Goal: Information Seeking & Learning: Learn about a topic

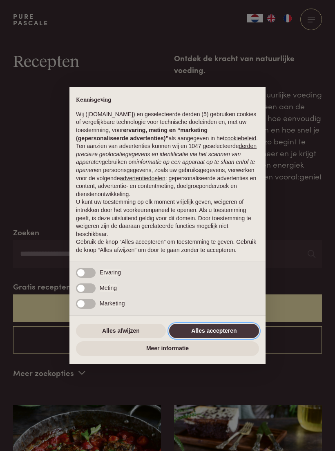
click at [230, 338] on button "Alles accepteren" at bounding box center [214, 331] width 90 height 15
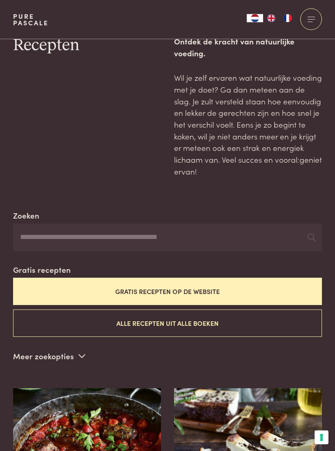
scroll to position [17, 0]
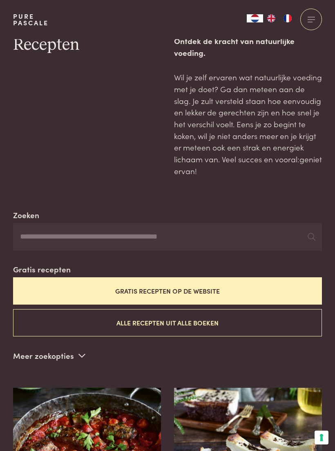
click at [279, 236] on input "Zoeken" at bounding box center [167, 237] width 309 height 28
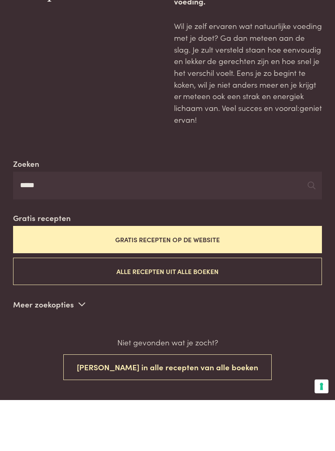
click at [263, 278] on button "Gratis recepten op de website" at bounding box center [167, 291] width 309 height 27
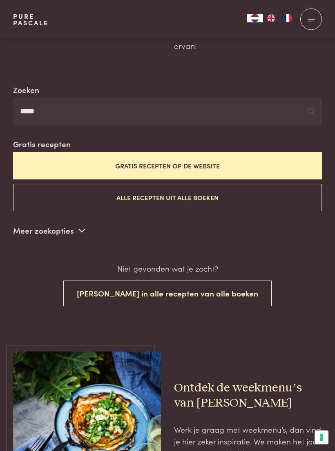
scroll to position [138, 0]
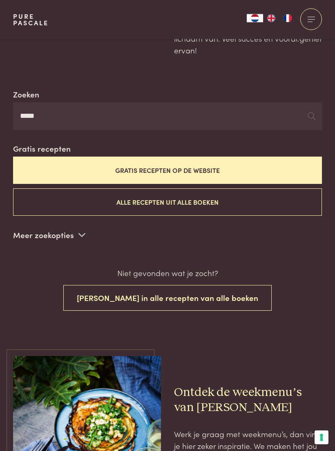
click at [66, 231] on p "Meer zoekopties" at bounding box center [49, 235] width 72 height 12
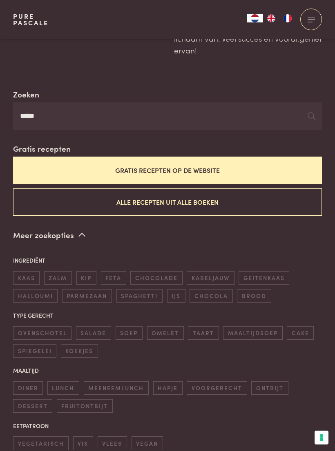
click at [255, 198] on button "Alle recepten uit alle boeken" at bounding box center [167, 202] width 309 height 27
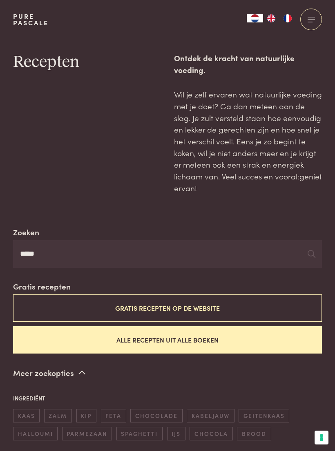
click at [258, 253] on input "****" at bounding box center [167, 254] width 309 height 28
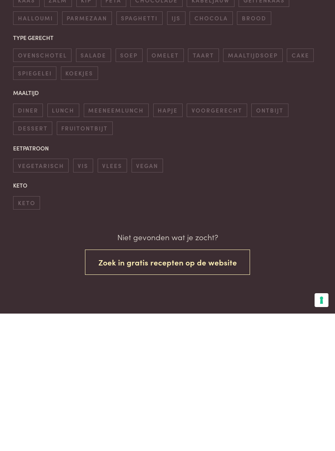
scroll to position [280, 0]
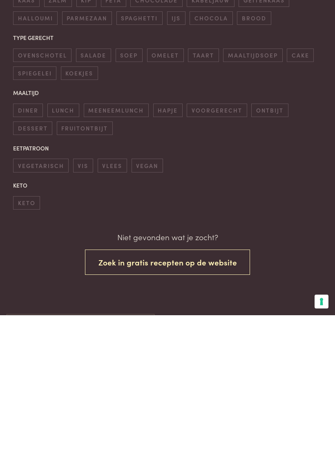
click at [223, 386] on button "Zoek in gratis recepten op de website" at bounding box center [167, 399] width 165 height 26
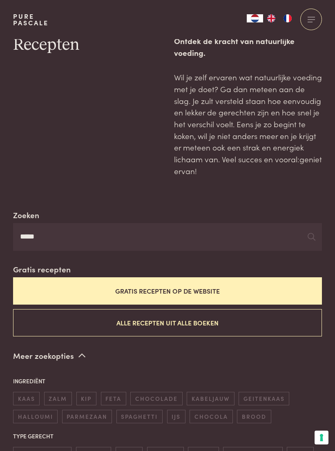
scroll to position [17, 0]
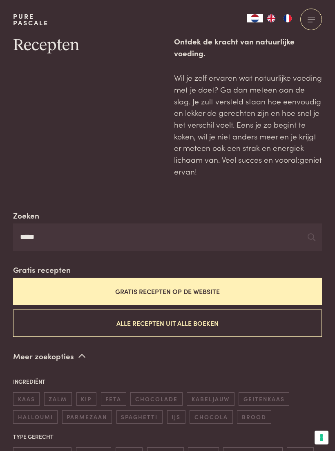
click at [247, 239] on input "****" at bounding box center [167, 238] width 309 height 28
type input "*"
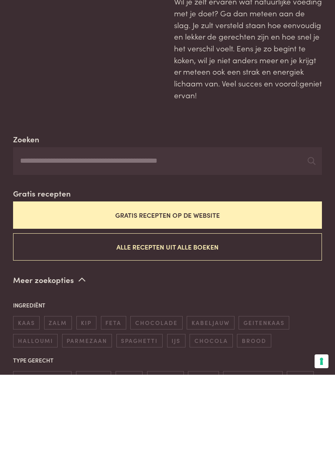
click at [238, 278] on button "Gratis recepten op de website" at bounding box center [167, 291] width 309 height 27
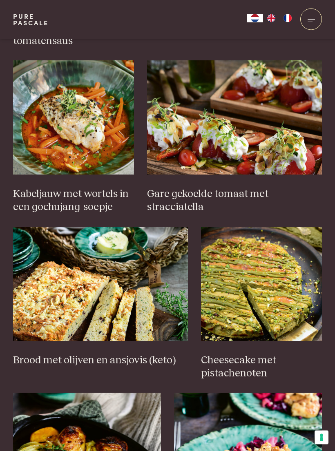
scroll to position [753, 0]
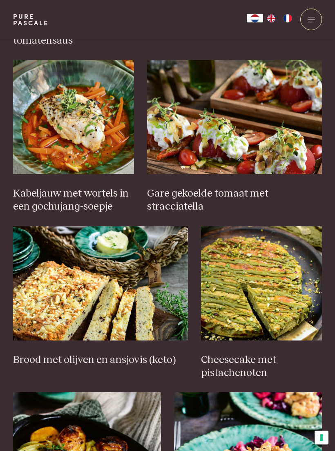
click at [298, 139] on img at bounding box center [234, 117] width 175 height 114
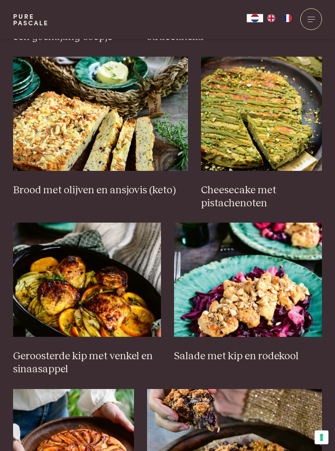
scroll to position [923, 0]
click at [264, 200] on h3 "Cheesecake met pistachenoten" at bounding box center [261, 197] width 121 height 26
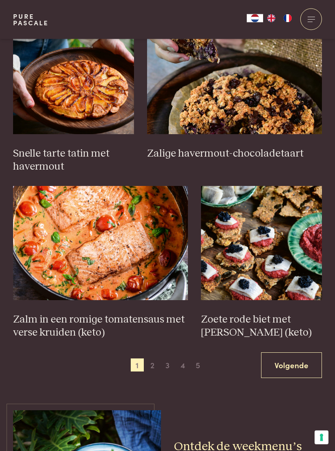
scroll to position [1293, 0]
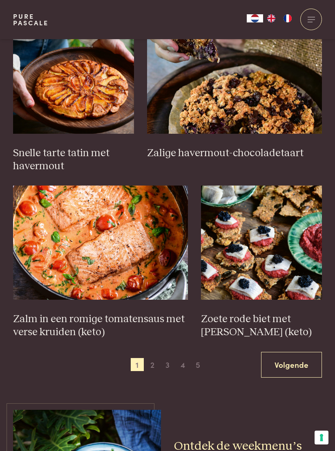
click at [283, 353] on link "Volgende" at bounding box center [291, 365] width 61 height 26
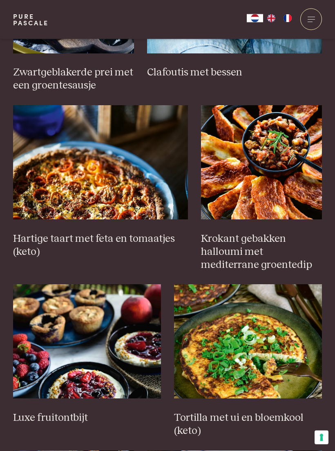
scroll to position [862, 0]
click at [55, 161] on img at bounding box center [100, 162] width 175 height 114
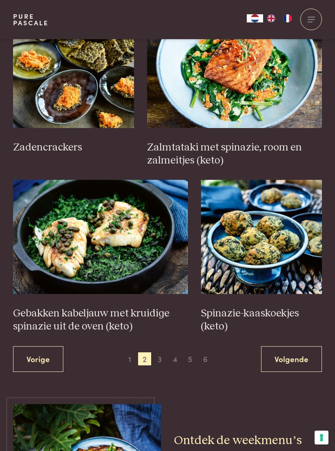
click at [282, 347] on link "Volgende" at bounding box center [291, 360] width 61 height 26
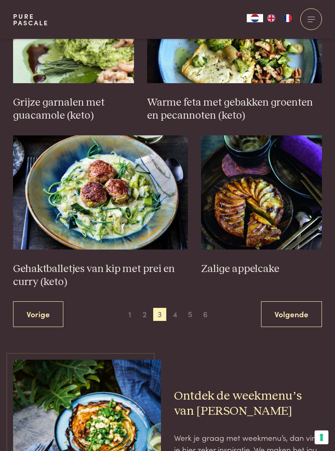
scroll to position [1396, 0]
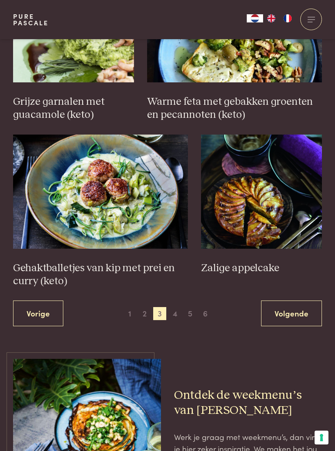
click at [77, 172] on img at bounding box center [100, 192] width 175 height 114
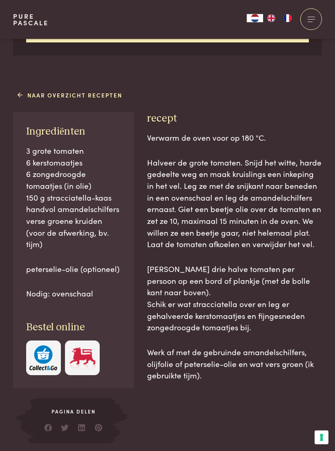
scroll to position [352, 0]
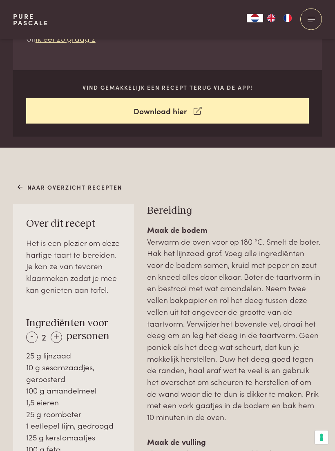
scroll to position [320, 0]
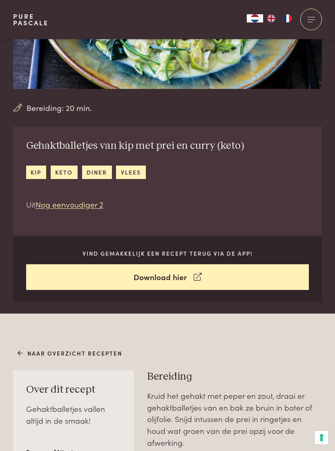
scroll to position [135, 0]
click at [237, 271] on link "Download hier" at bounding box center [167, 278] width 283 height 26
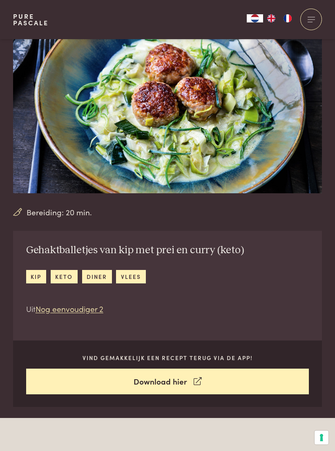
scroll to position [43, 0]
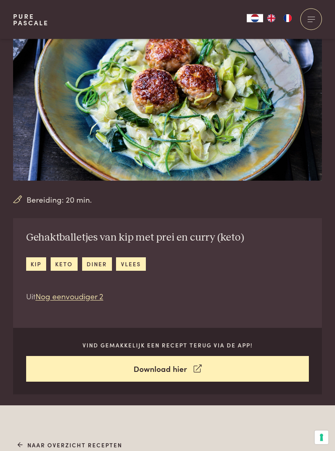
click at [193, 368] on icon at bounding box center [197, 370] width 8 height 12
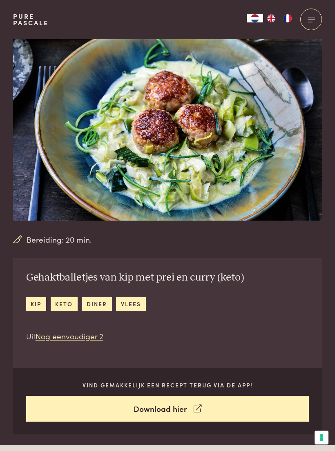
scroll to position [0, 0]
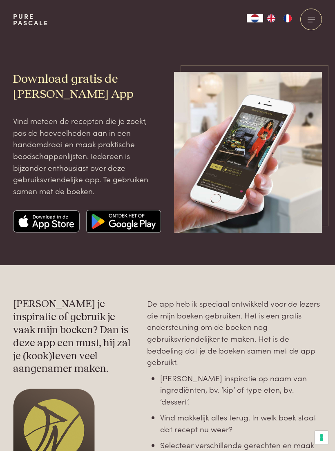
click at [44, 221] on img at bounding box center [46, 221] width 67 height 23
click at [68, 222] on img at bounding box center [46, 221] width 67 height 23
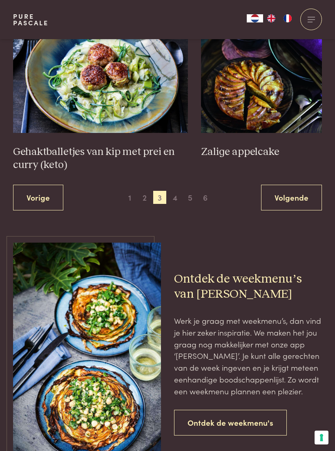
click at [300, 284] on h2 "Ontdek de weekmenu’s van Pascale" at bounding box center [248, 287] width 148 height 30
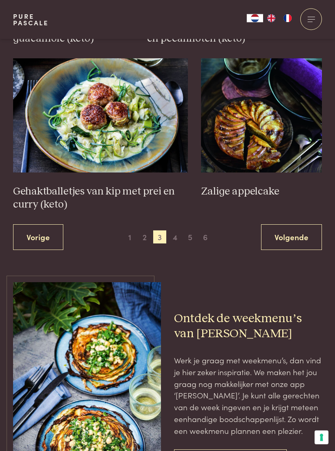
click at [290, 230] on link "Volgende" at bounding box center [291, 238] width 61 height 26
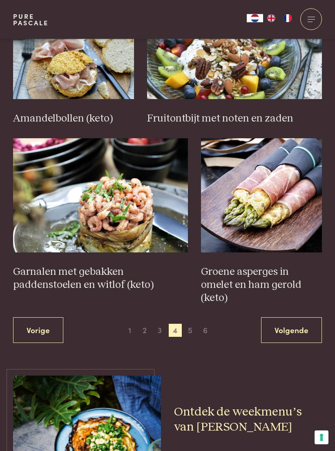
scroll to position [1101, 0]
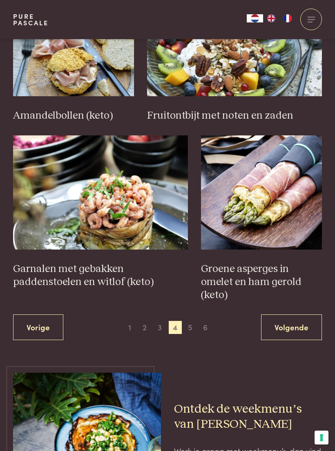
click at [293, 315] on link "Volgende" at bounding box center [291, 328] width 61 height 26
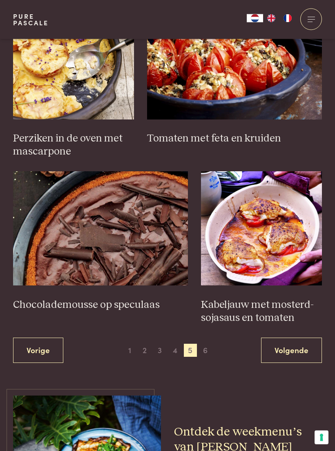
scroll to position [1065, 0]
click at [268, 105] on img at bounding box center [234, 62] width 175 height 114
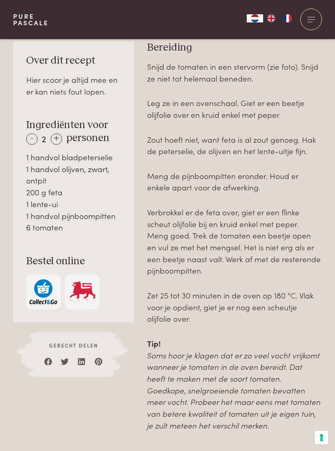
scroll to position [469, 0]
